Goal: Communication & Community: Answer question/provide support

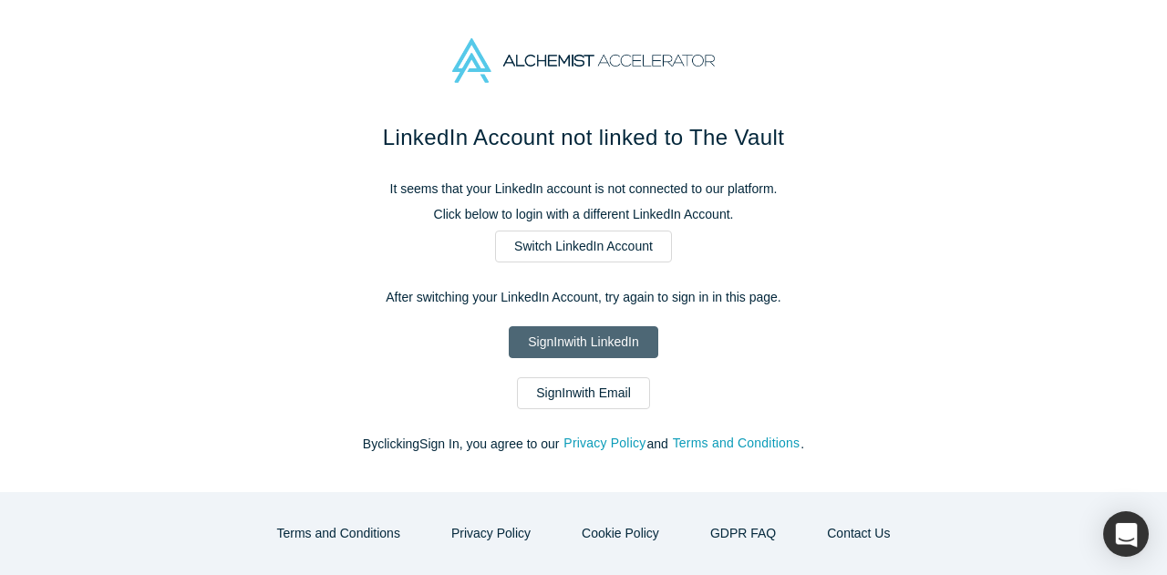
click at [594, 335] on link "Sign In with LinkedIn" at bounding box center [583, 342] width 149 height 32
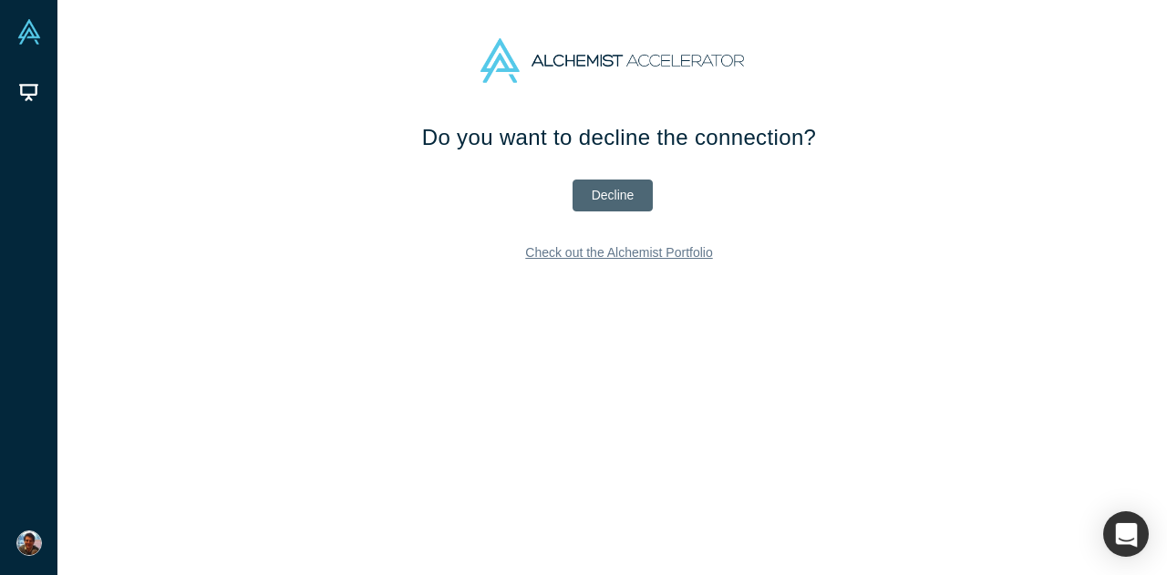
click at [601, 194] on button "Decline" at bounding box center [612, 196] width 81 height 32
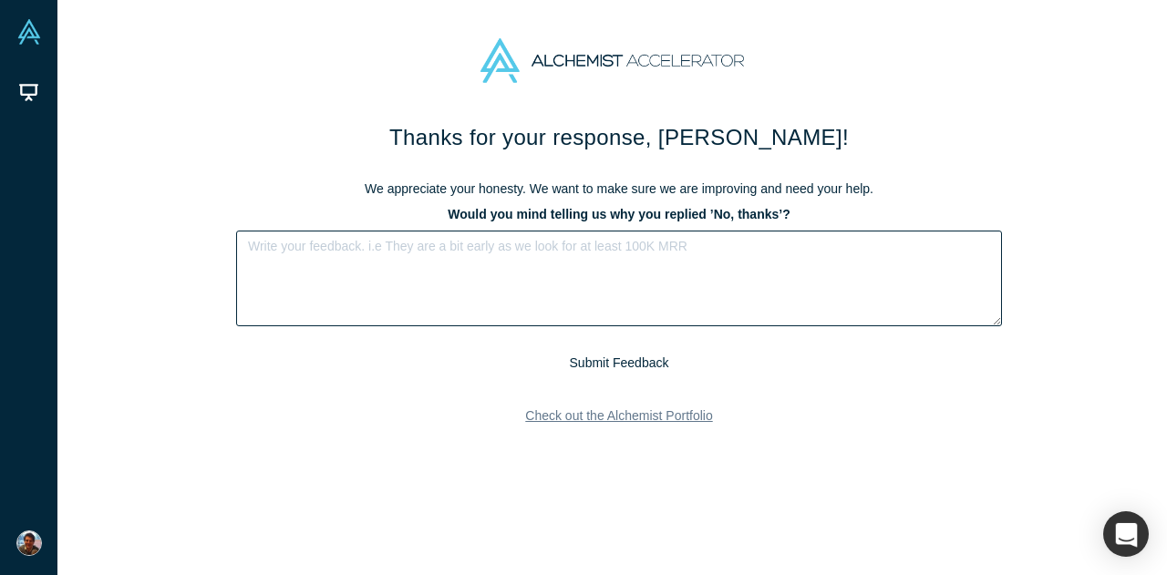
click at [679, 258] on textarea at bounding box center [619, 279] width 766 height 96
type textarea "Outside our current investment scope, I'm afraid."
click at [629, 364] on button "Submit Feedback" at bounding box center [619, 363] width 112 height 23
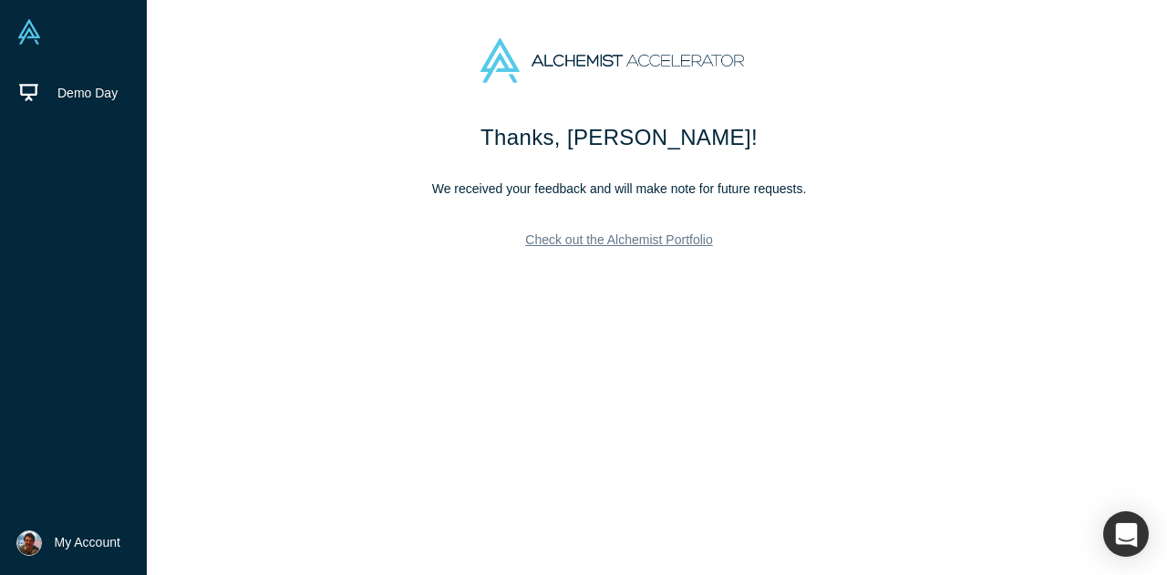
click at [63, 533] on span "My Account" at bounding box center [88, 542] width 66 height 19
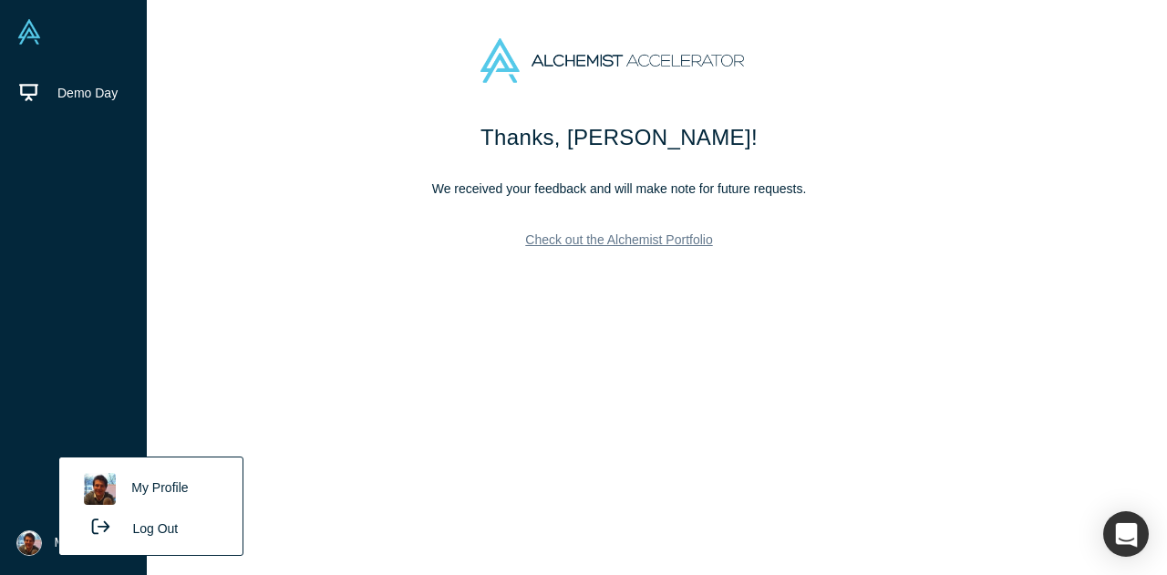
click at [174, 495] on link "My Profile" at bounding box center [150, 489] width 151 height 45
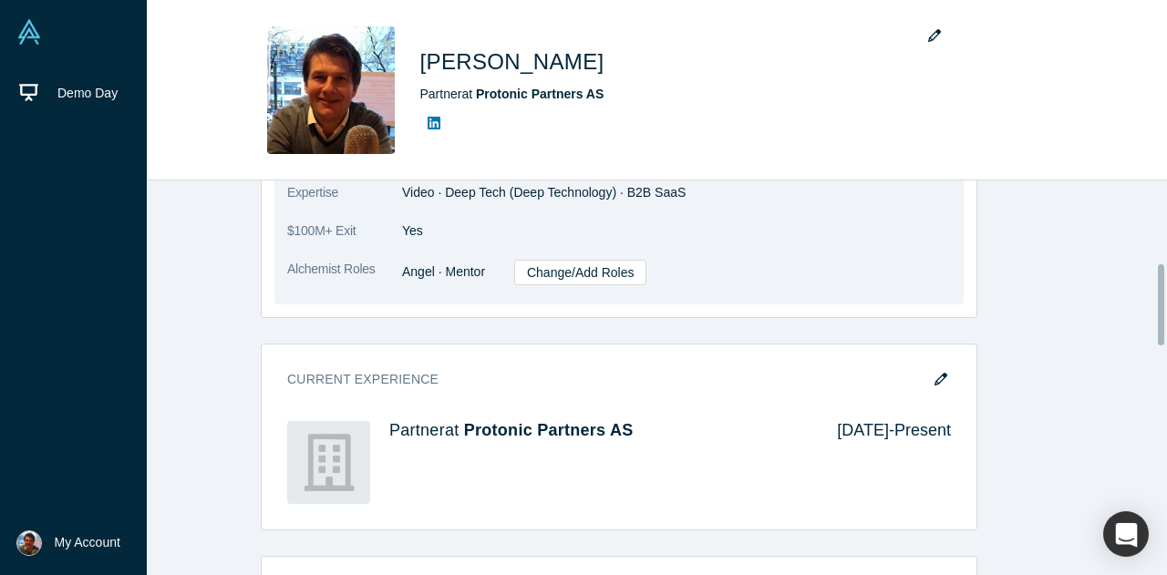
scroll to position [456, 0]
